Goal: Task Accomplishment & Management: Manage account settings

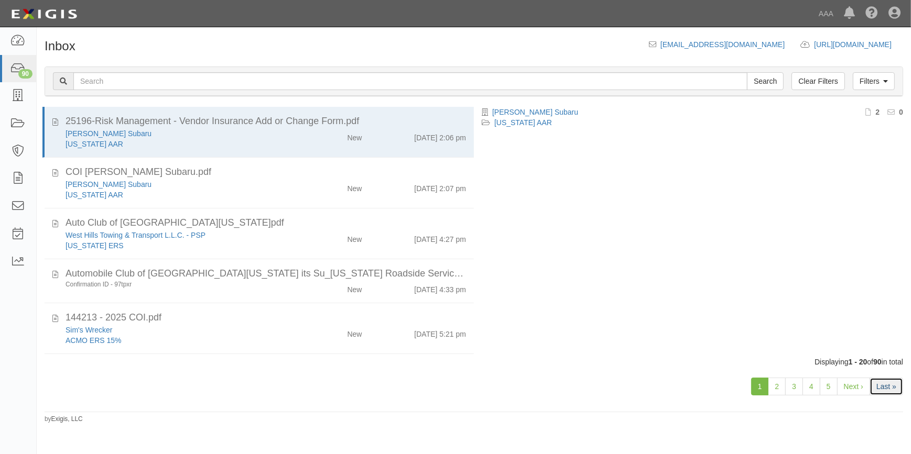
click at [886, 390] on link "Last »" at bounding box center [886, 387] width 34 height 18
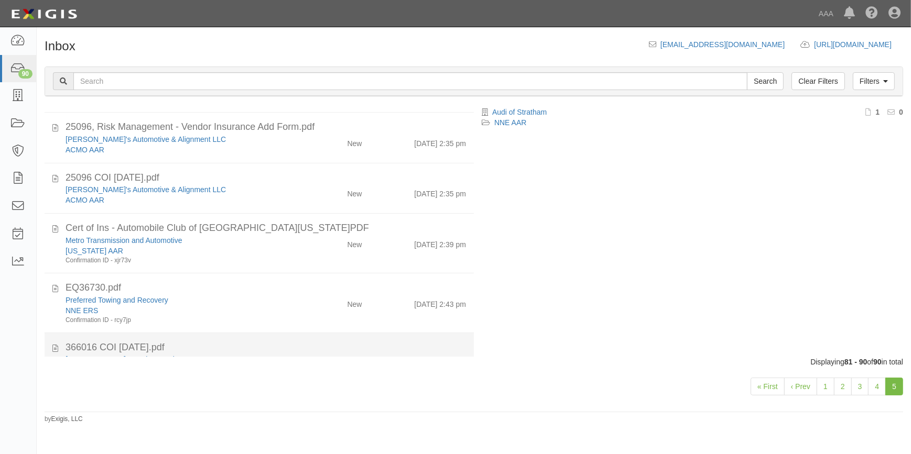
scroll to position [234, 0]
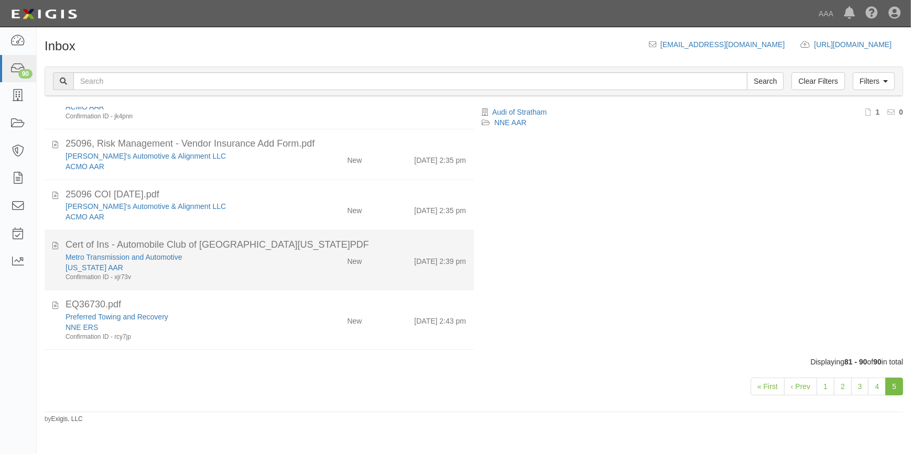
click at [233, 276] on div "Confirmation ID - xjr73v" at bounding box center [179, 277] width 227 height 9
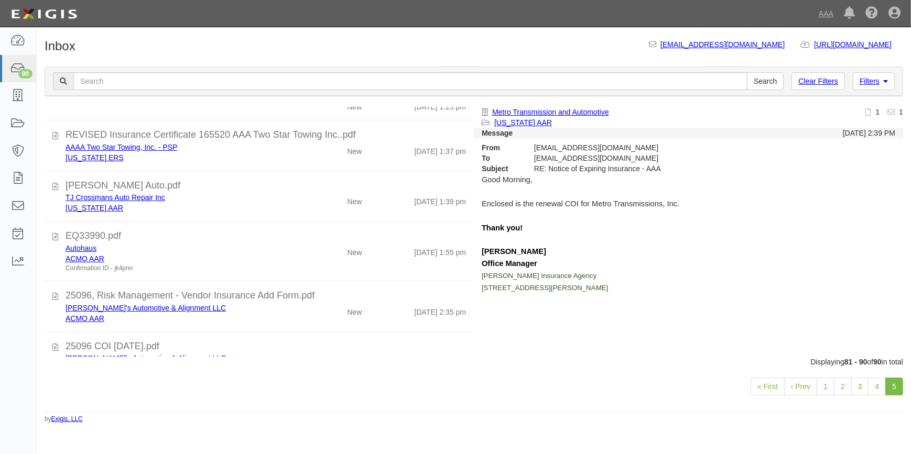
scroll to position [43, 0]
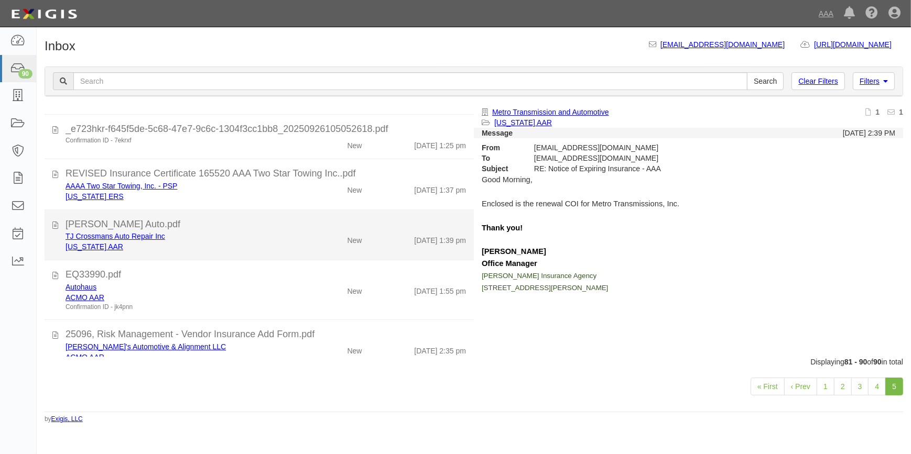
click at [219, 249] on div "[US_STATE] AAR" at bounding box center [179, 247] width 227 height 10
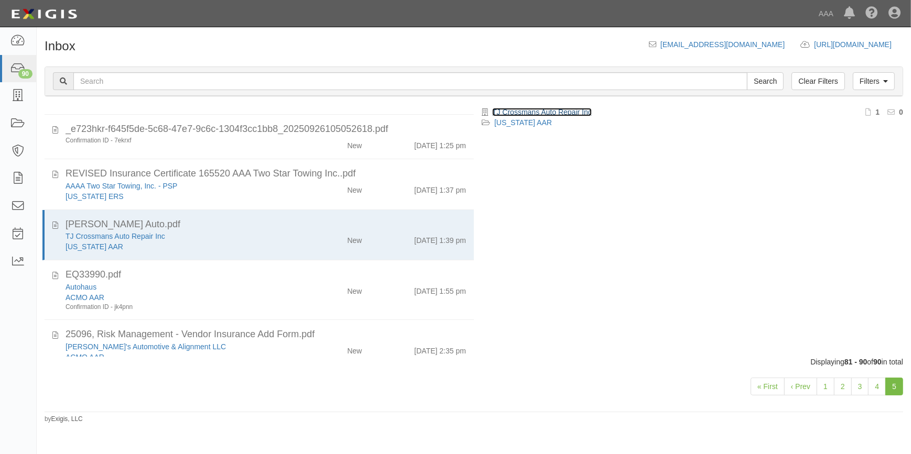
click at [538, 114] on link "TJ Crossmans Auto Repair Inc" at bounding box center [542, 112] width 100 height 8
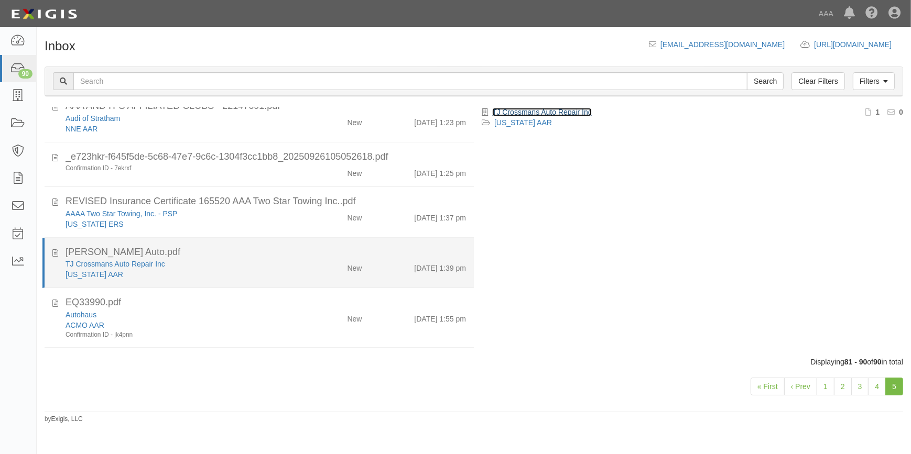
scroll to position [0, 0]
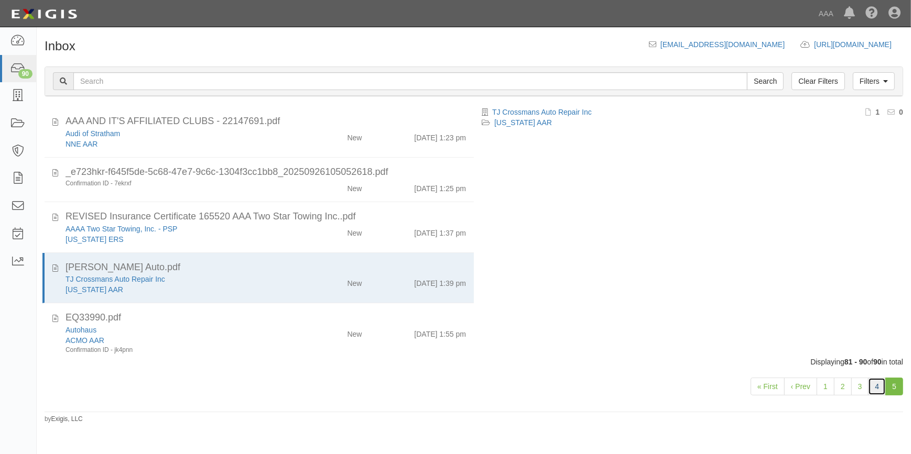
click at [881, 386] on link "4" at bounding box center [877, 387] width 18 height 18
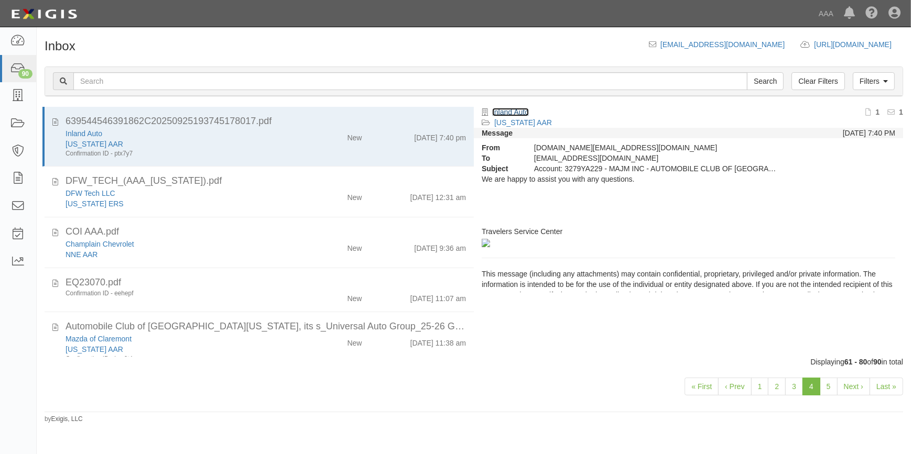
click at [520, 113] on link "Inland Auto" at bounding box center [510, 112] width 37 height 8
click at [798, 395] on link "3" at bounding box center [794, 387] width 18 height 18
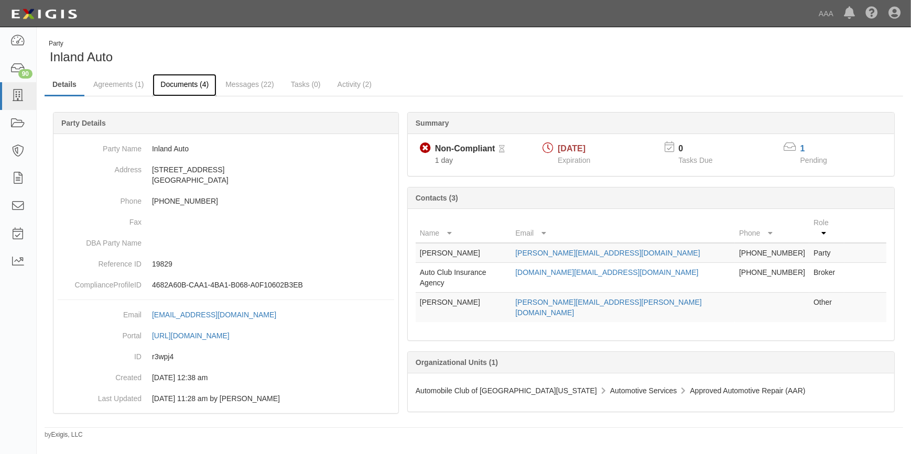
click at [194, 84] on link "Documents (4)" at bounding box center [185, 85] width 64 height 23
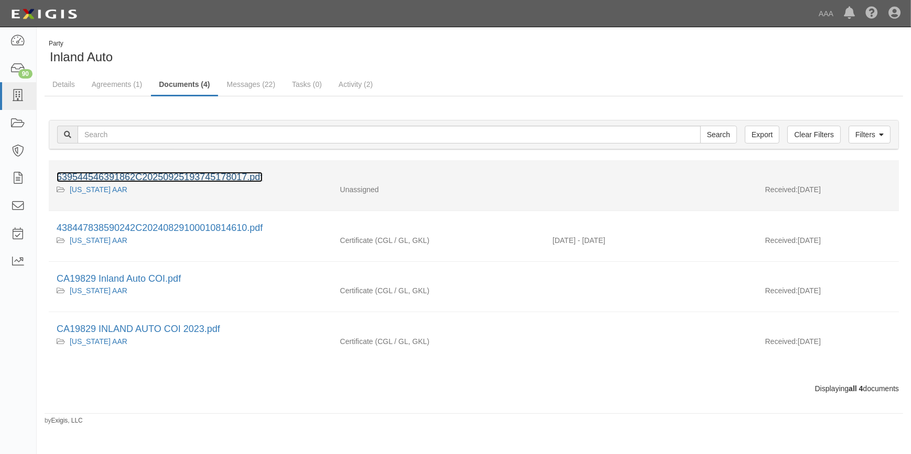
click at [205, 178] on link "639544546391862C20250925193745178017.pdf" at bounding box center [160, 177] width 206 height 10
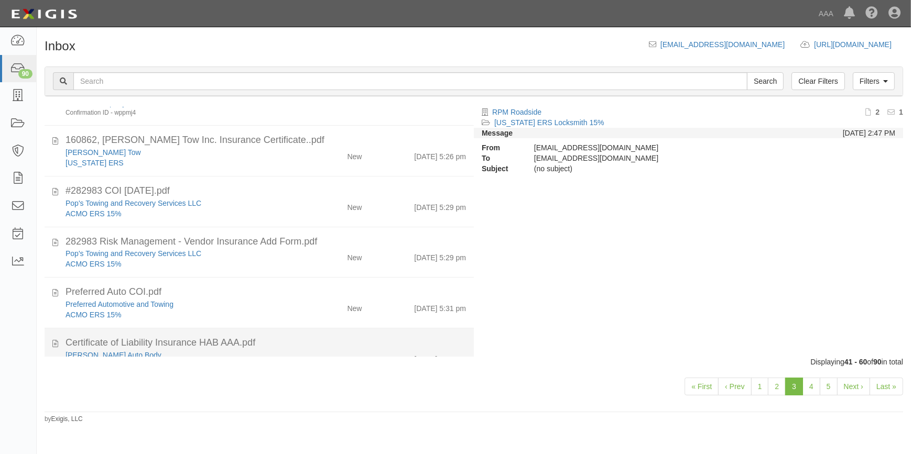
scroll to position [755, 0]
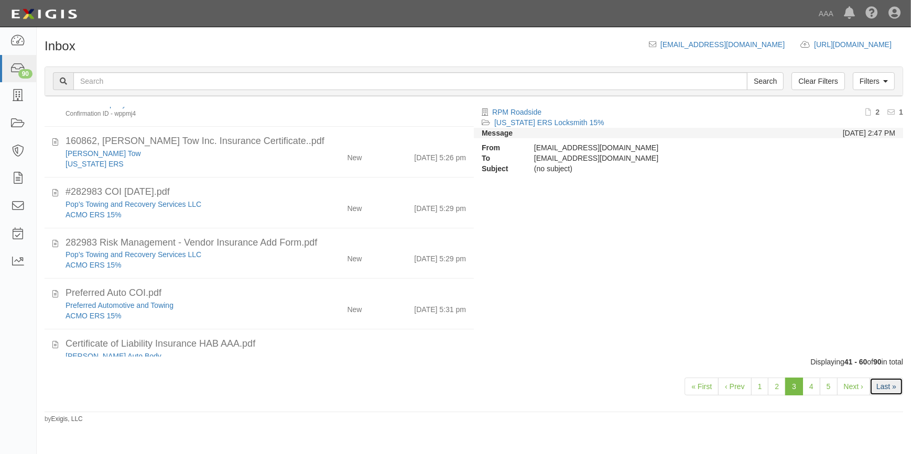
click at [890, 388] on link "Last »" at bounding box center [886, 387] width 34 height 18
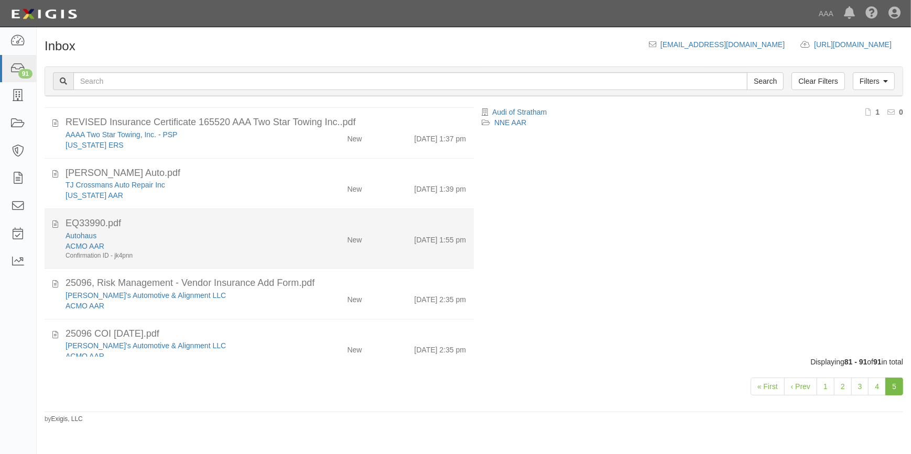
scroll to position [47, 0]
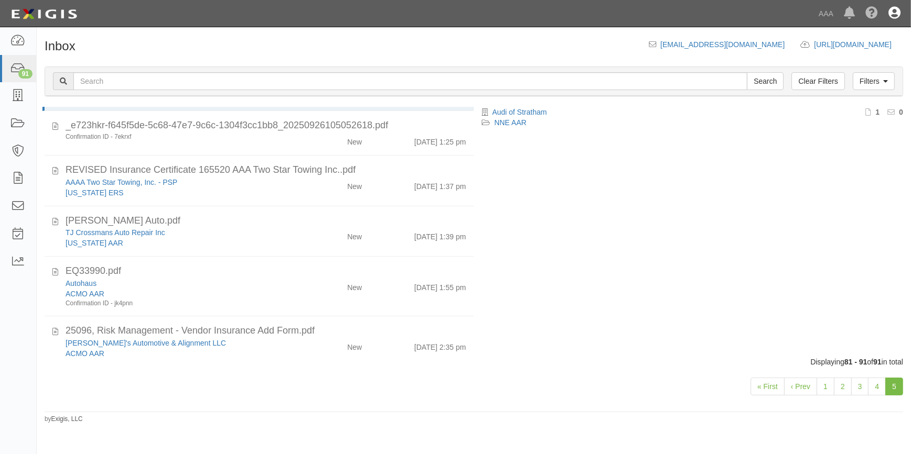
click at [897, 14] on icon at bounding box center [894, 13] width 12 height 13
click at [849, 59] on link "Sign Out" at bounding box center [863, 61] width 83 height 21
